Goal: Task Accomplishment & Management: Manage account settings

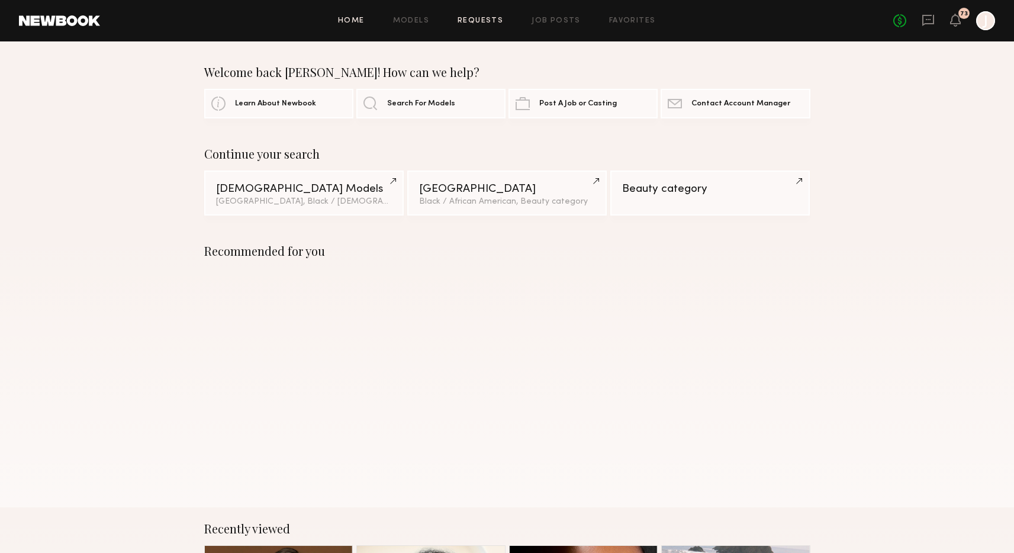
click at [479, 24] on link "Requests" at bounding box center [481, 21] width 46 height 8
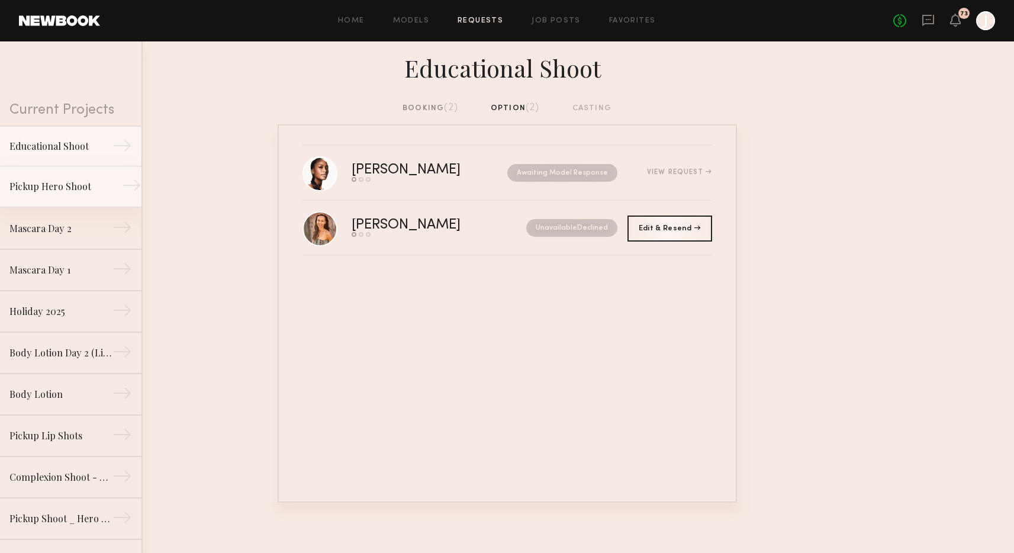
scroll to position [3, 0]
click at [63, 182] on div "Pickup Hero Shoot" at bounding box center [60, 183] width 103 height 14
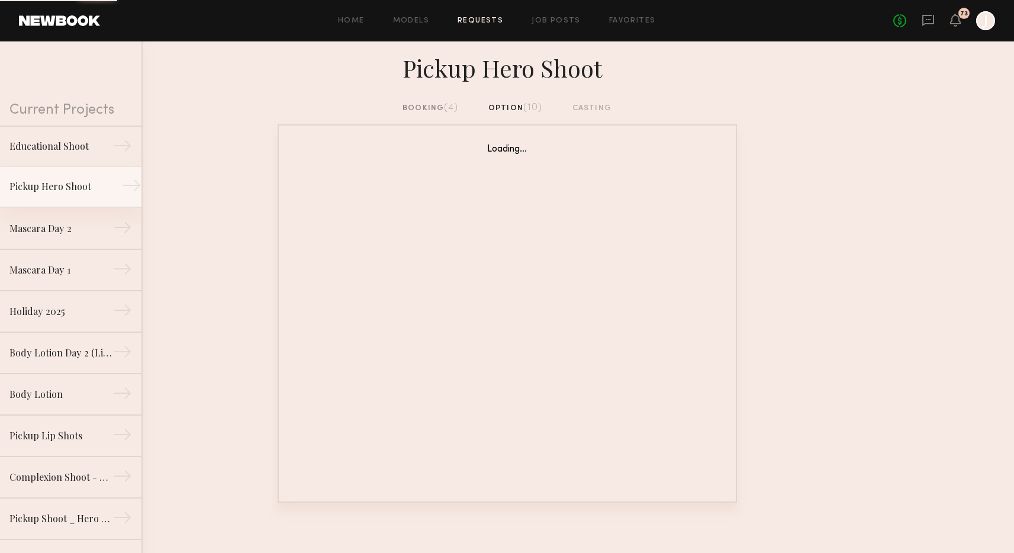
scroll to position [1, 0]
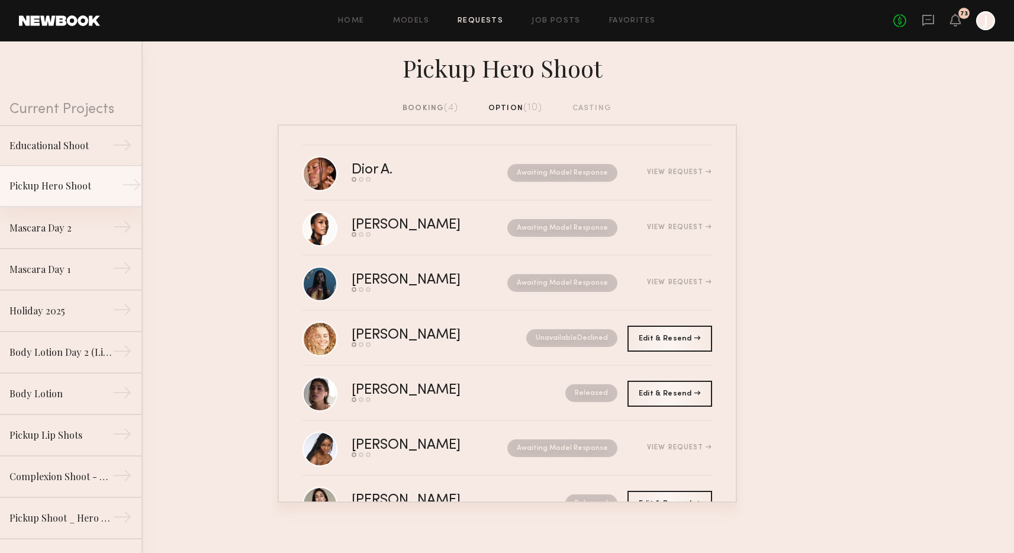
click at [65, 191] on div "Pickup Hero Shoot" at bounding box center [60, 186] width 103 height 14
click at [59, 148] on div "Educational Shoot" at bounding box center [60, 145] width 103 height 14
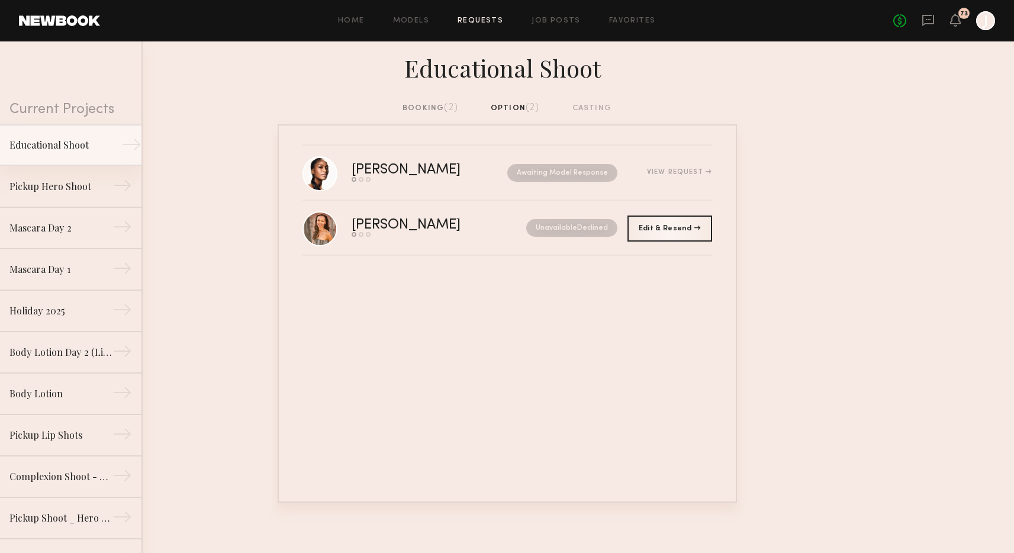
click at [57, 158] on link "Educational Shoot →" at bounding box center [71, 144] width 142 height 41
click at [68, 196] on link "Pickup Hero Shoot →" at bounding box center [71, 186] width 142 height 41
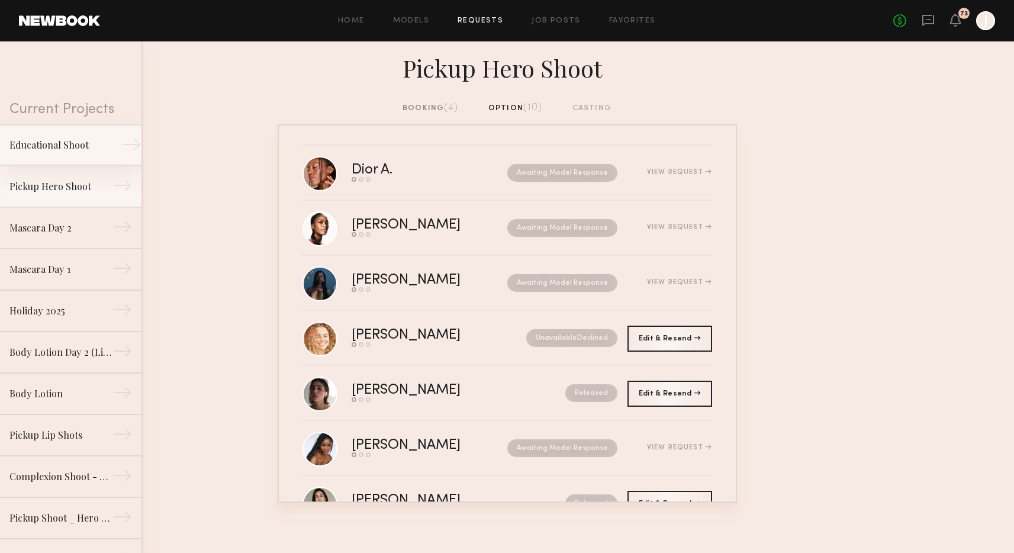
click at [53, 153] on link "Educational Shoot →" at bounding box center [71, 144] width 142 height 41
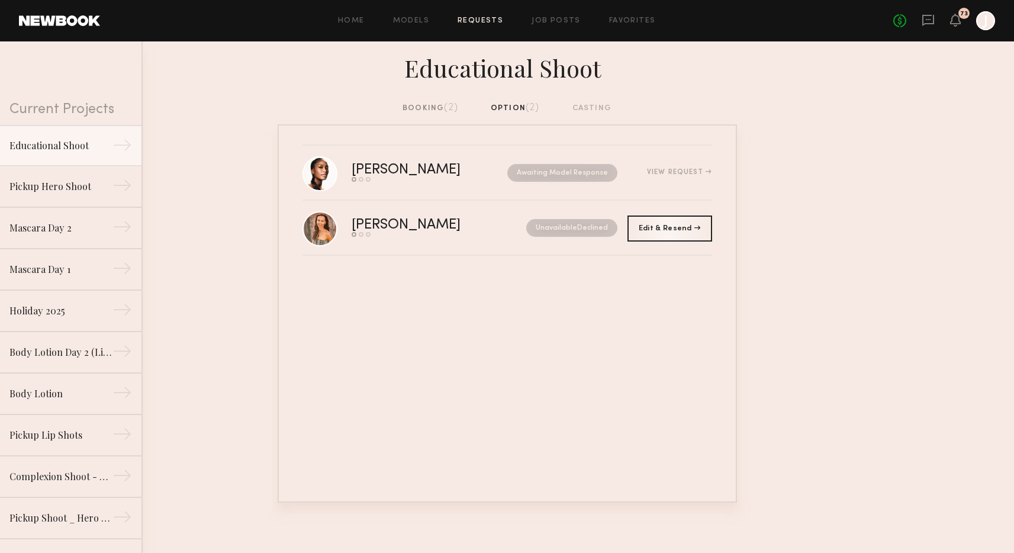
click at [436, 106] on div "booking (2)" at bounding box center [431, 108] width 56 height 13
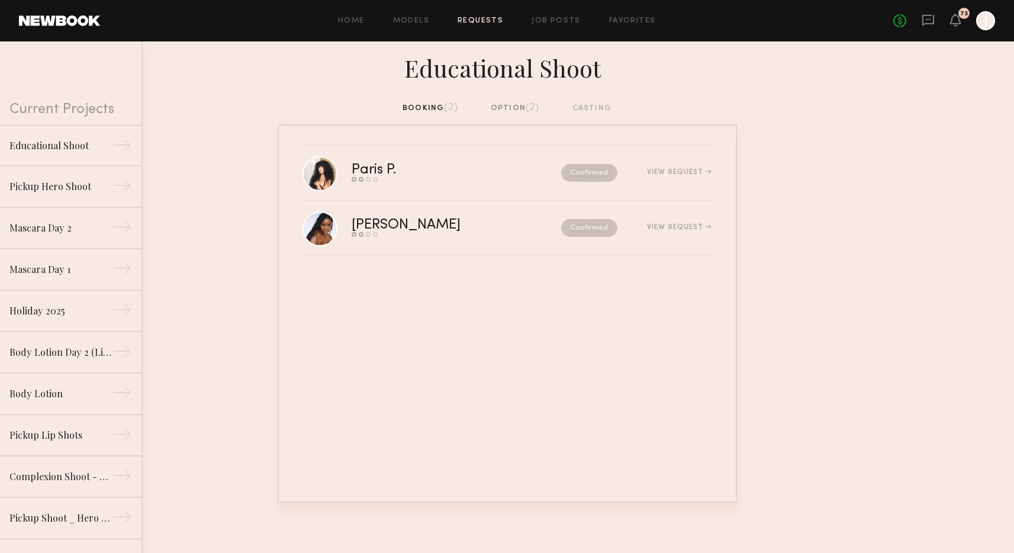
click at [508, 113] on div "option (2)" at bounding box center [515, 108] width 49 height 13
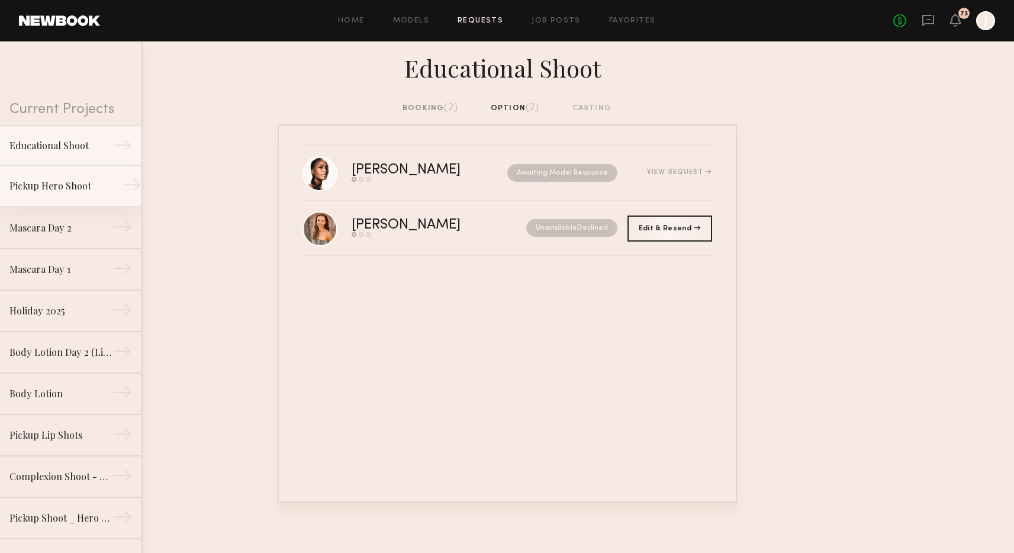
click at [58, 192] on div "Pickup Hero Shoot" at bounding box center [60, 186] width 103 height 14
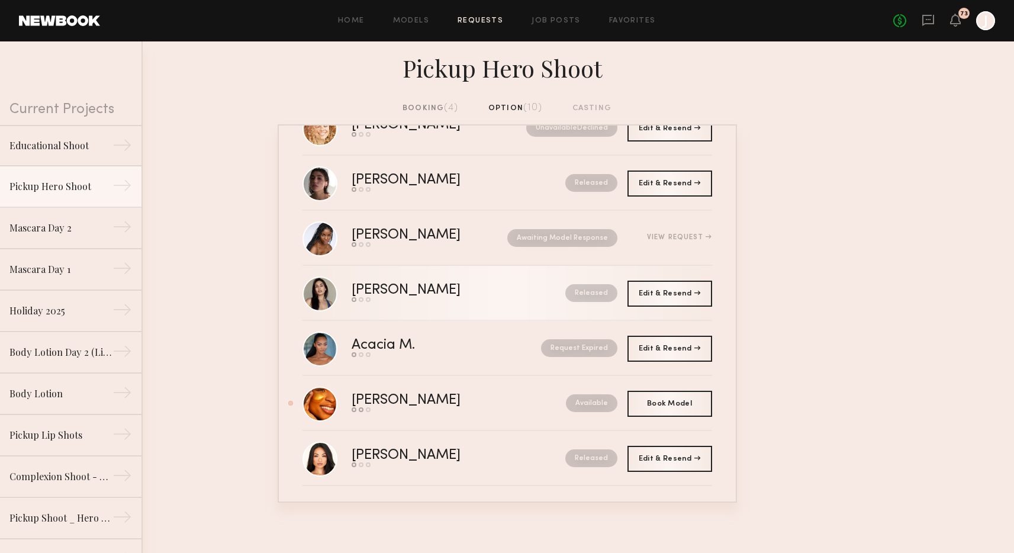
scroll to position [216, 0]
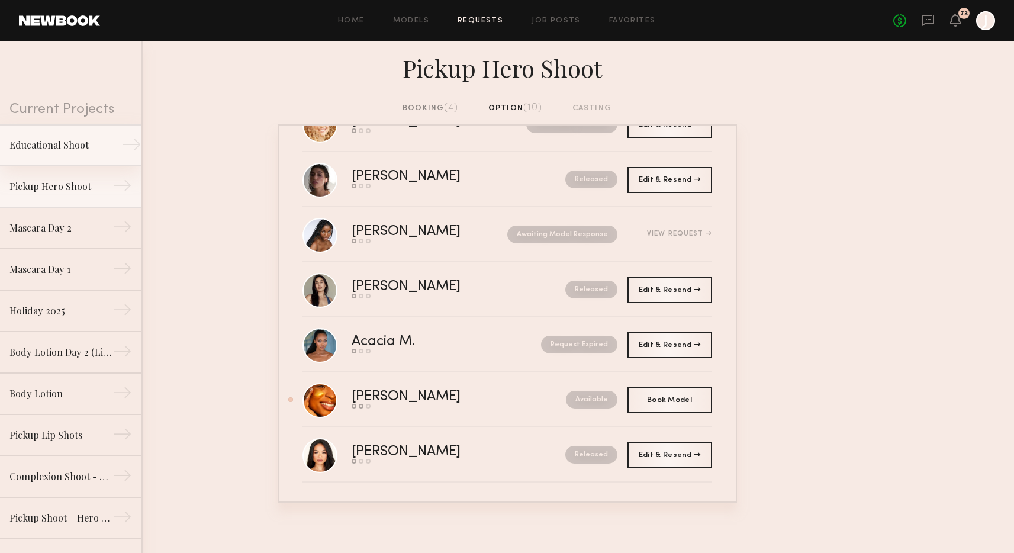
click at [85, 145] on div "Educational Shoot" at bounding box center [60, 145] width 103 height 14
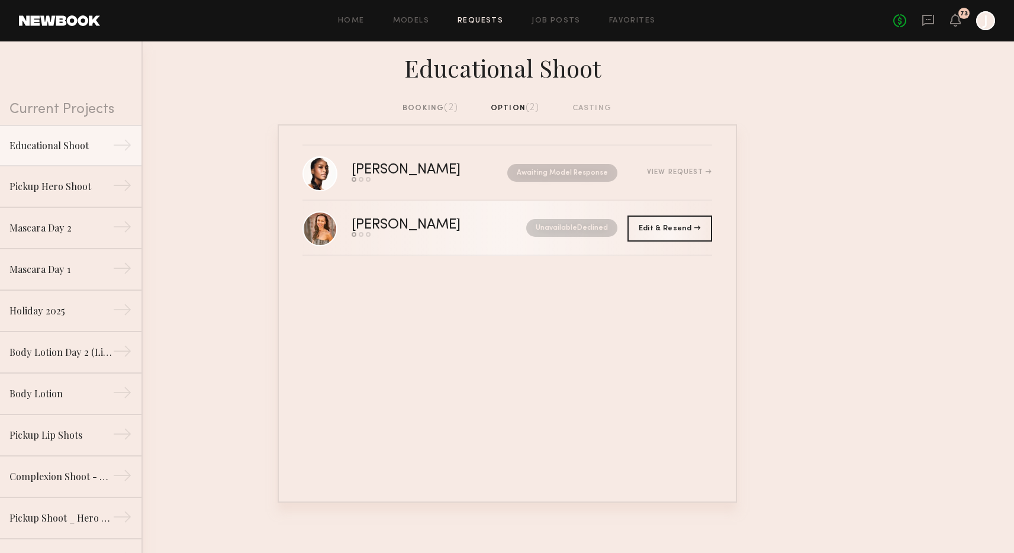
click at [464, 223] on div "[PERSON_NAME]" at bounding box center [423, 226] width 142 height 14
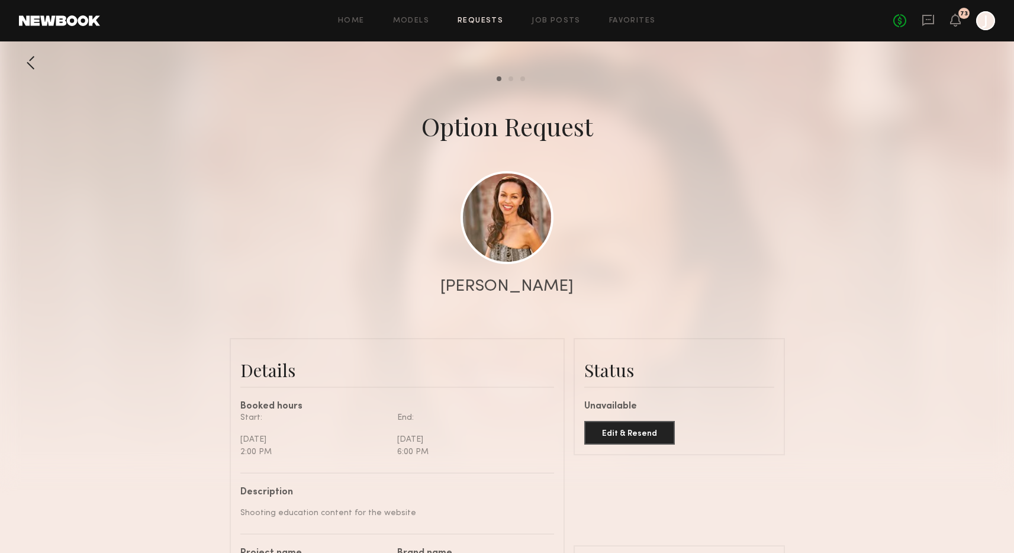
scroll to position [1049, 0]
click at [34, 63] on div at bounding box center [31, 63] width 24 height 24
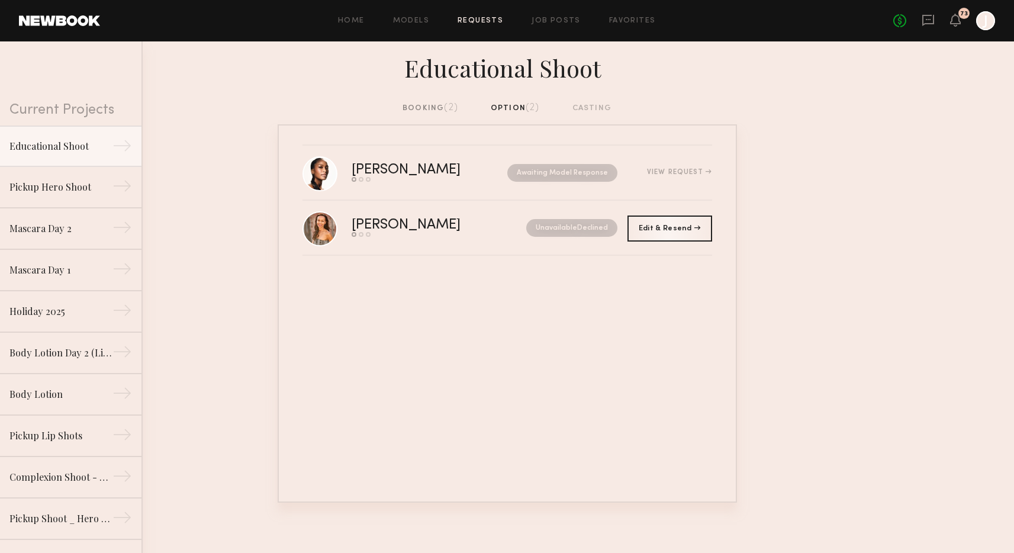
click at [439, 102] on div "Educational Shoot" at bounding box center [507, 71] width 1014 height 60
click at [439, 111] on div "booking (2)" at bounding box center [431, 108] width 56 height 13
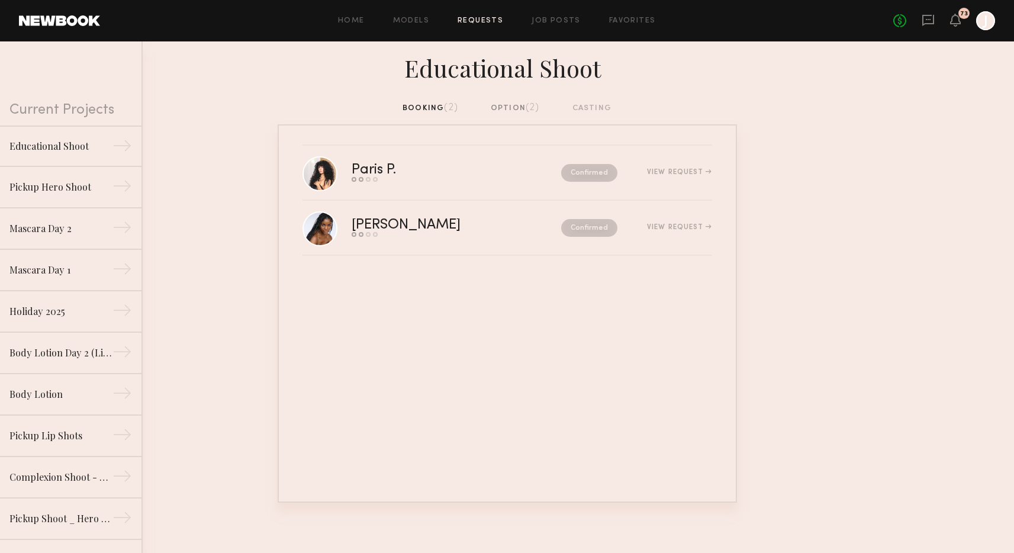
click at [519, 101] on div "Educational Shoot" at bounding box center [507, 71] width 1014 height 60
click at [516, 108] on div "option (2)" at bounding box center [515, 108] width 49 height 13
